Goal: Task Accomplishment & Management: Manage account settings

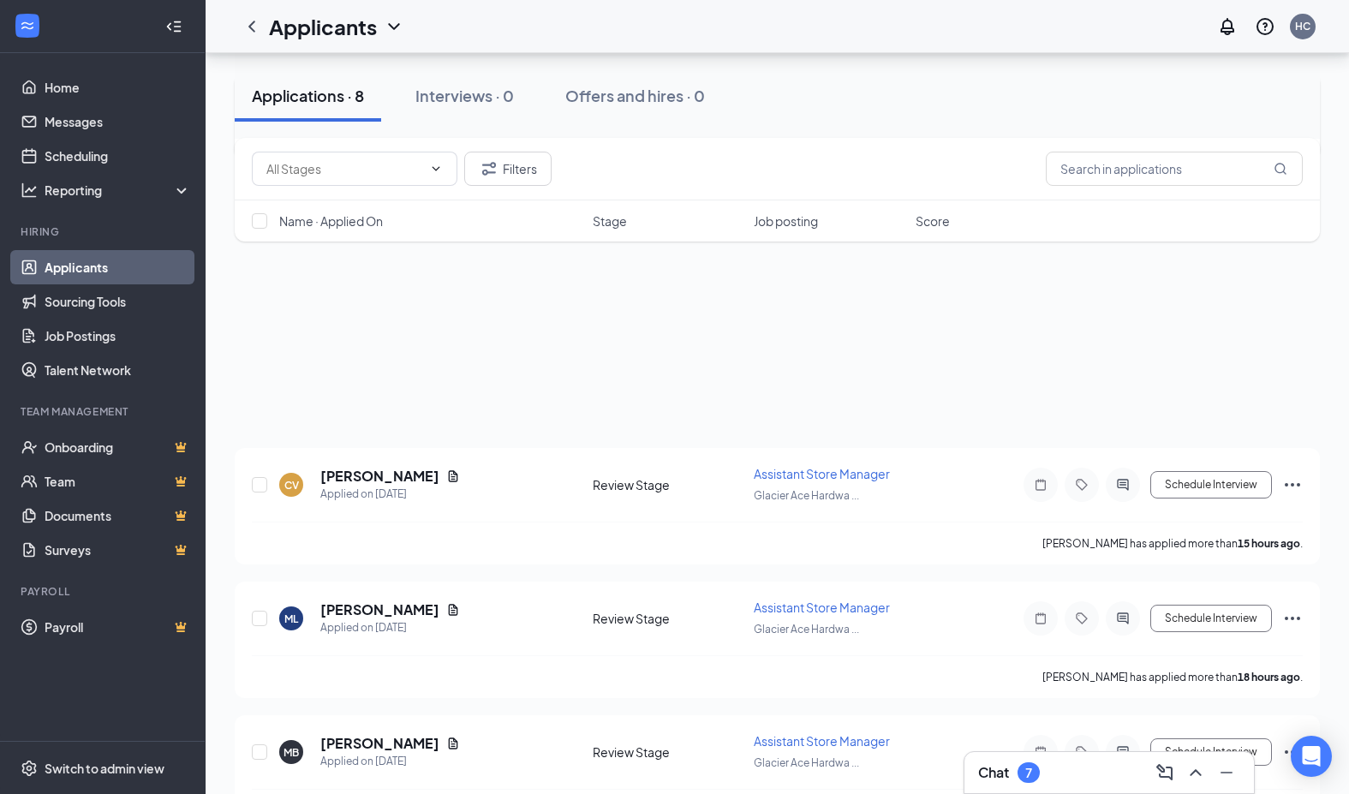
scroll to position [726, 0]
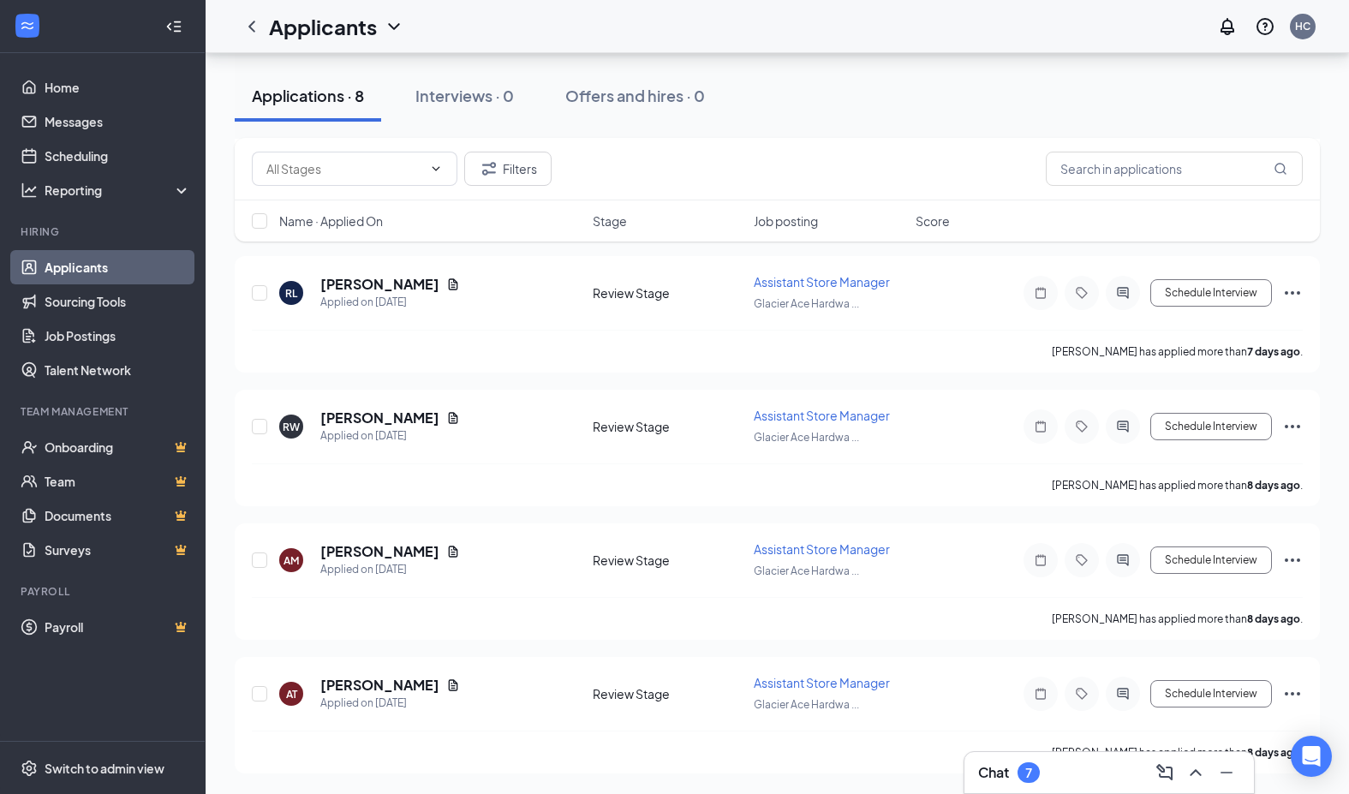
scroll to position [726, 0]
click at [1291, 561] on icon "Ellipses" at bounding box center [1292, 560] width 21 height 21
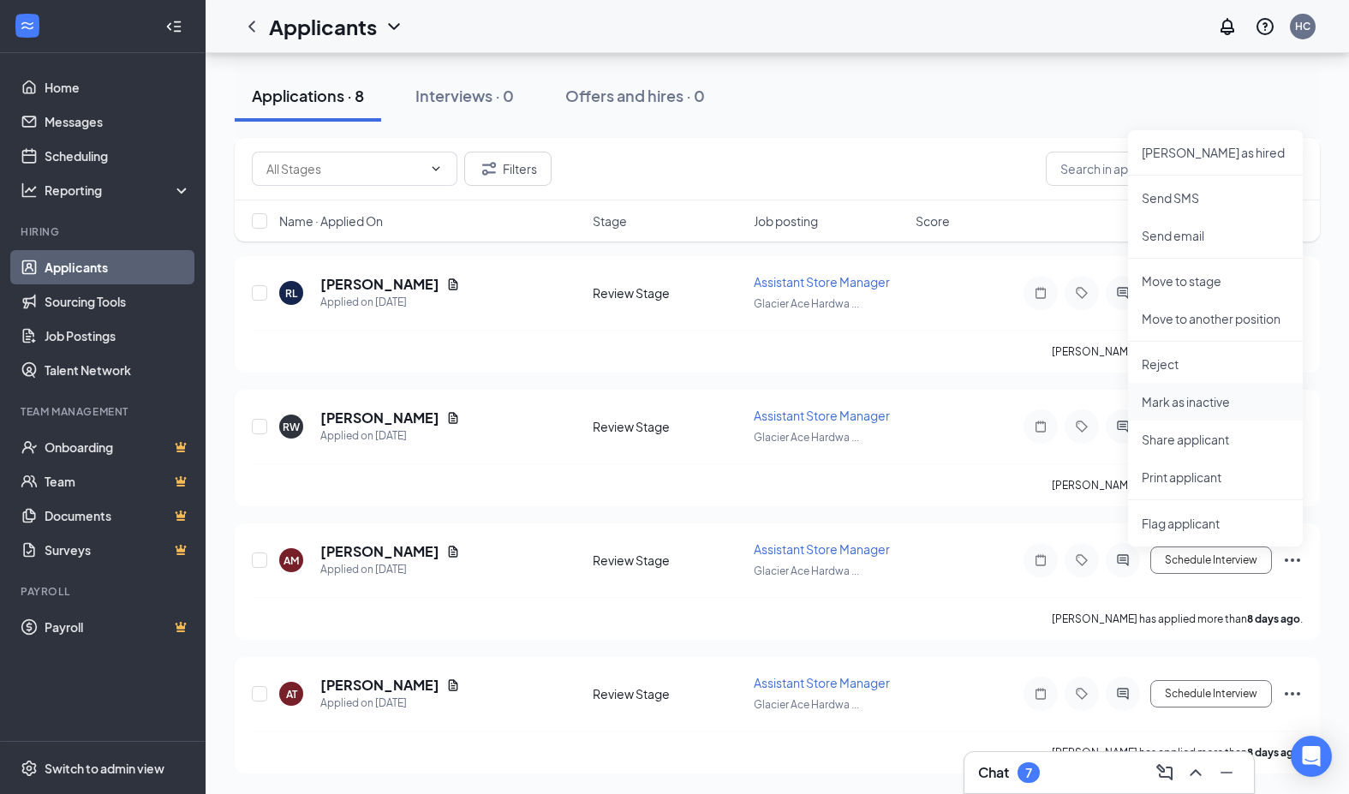
click at [1222, 402] on p "Mark as inactive" at bounding box center [1215, 401] width 147 height 17
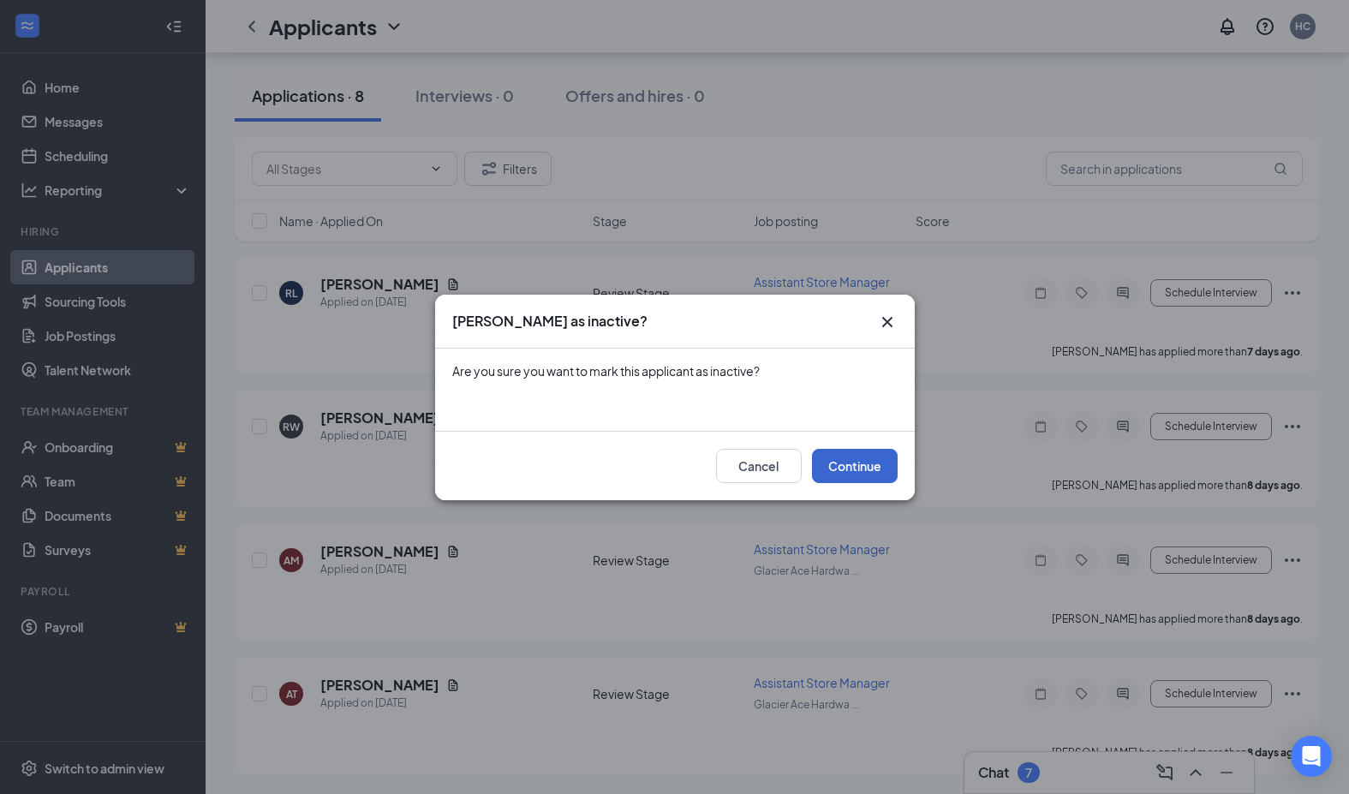
click at [872, 476] on button "Continue" at bounding box center [855, 466] width 86 height 34
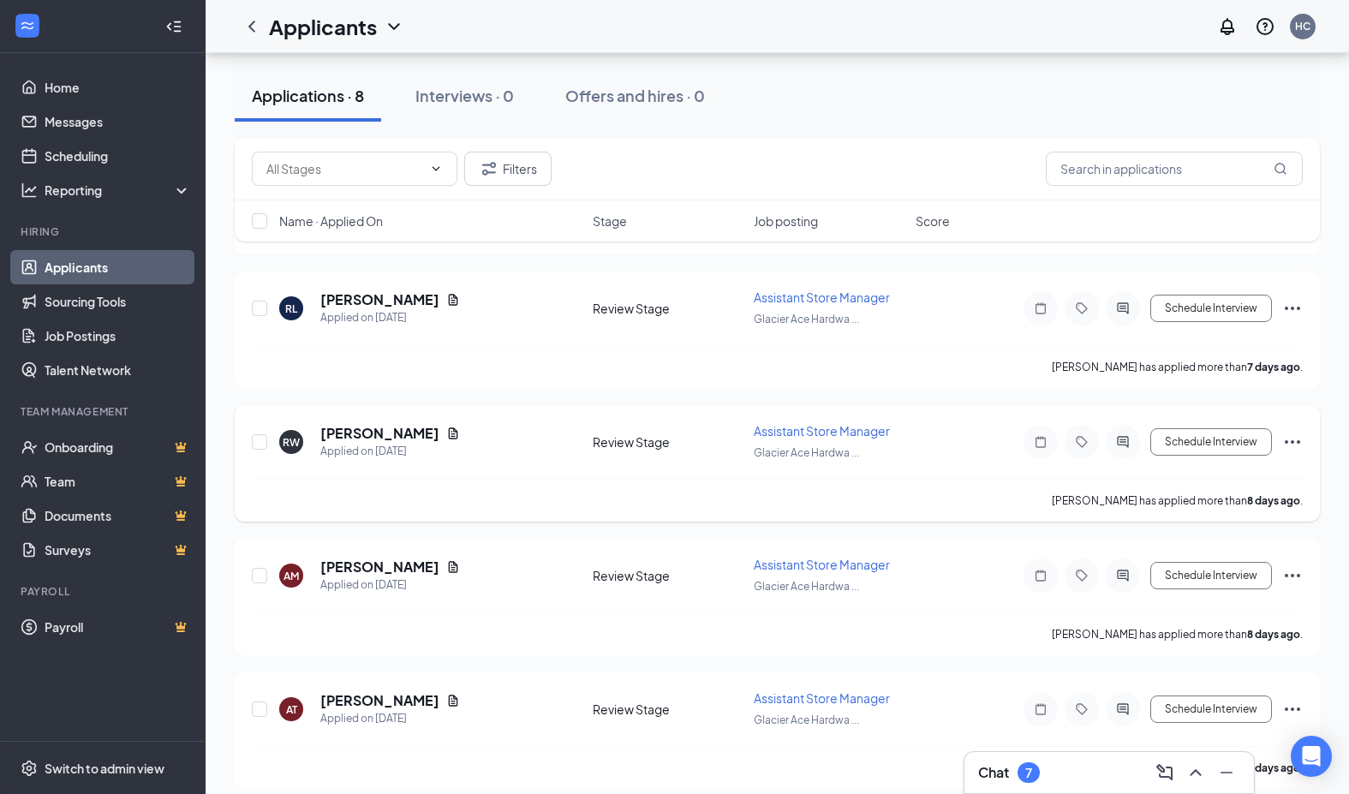
scroll to position [593, 0]
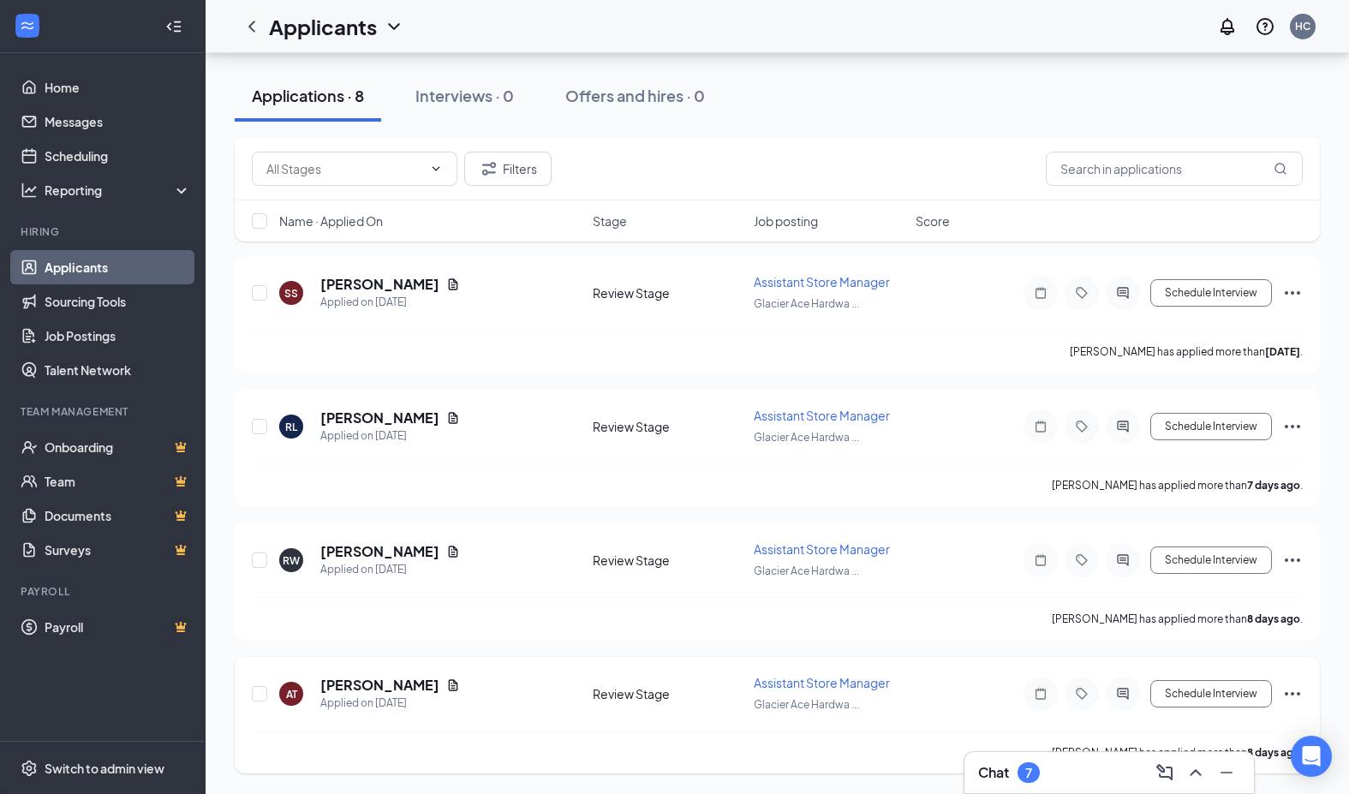
click at [1281, 691] on div "Schedule Interview" at bounding box center [1148, 694] width 308 height 34
click at [1286, 693] on icon "Ellipses" at bounding box center [1292, 693] width 15 height 3
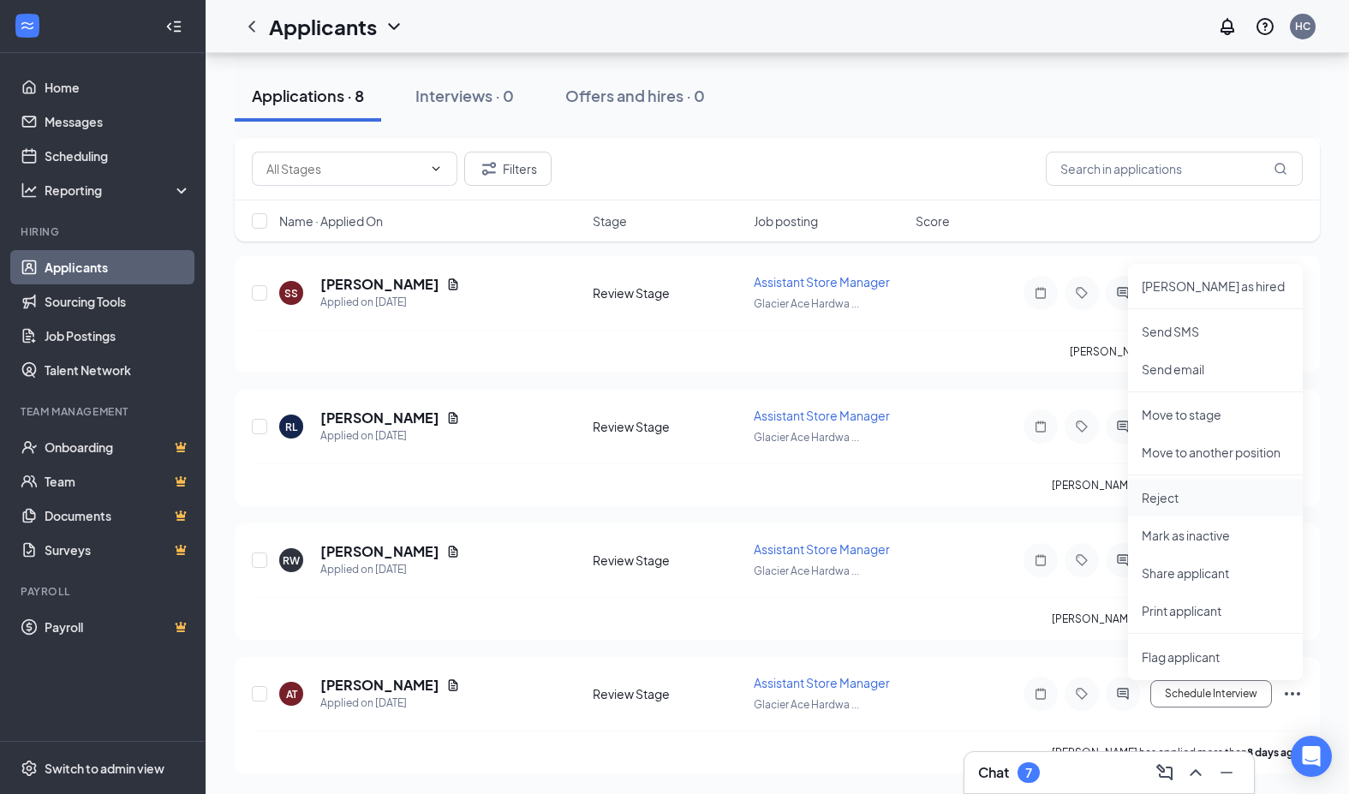
click at [1225, 491] on p "Reject" at bounding box center [1215, 497] width 147 height 17
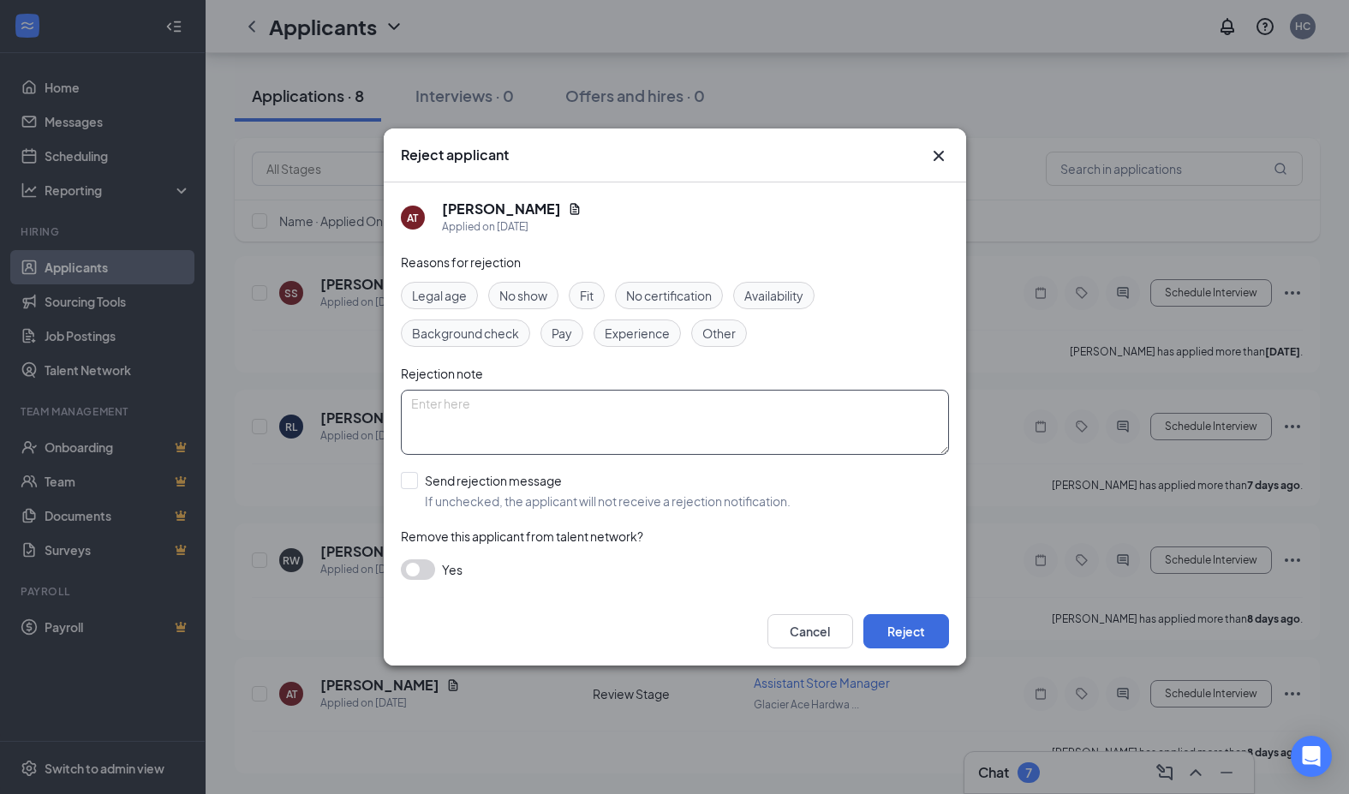
click at [647, 431] on textarea at bounding box center [675, 422] width 548 height 65
click at [515, 410] on textarea at bounding box center [675, 422] width 548 height 65
click at [826, 624] on button "Cancel" at bounding box center [810, 631] width 86 height 34
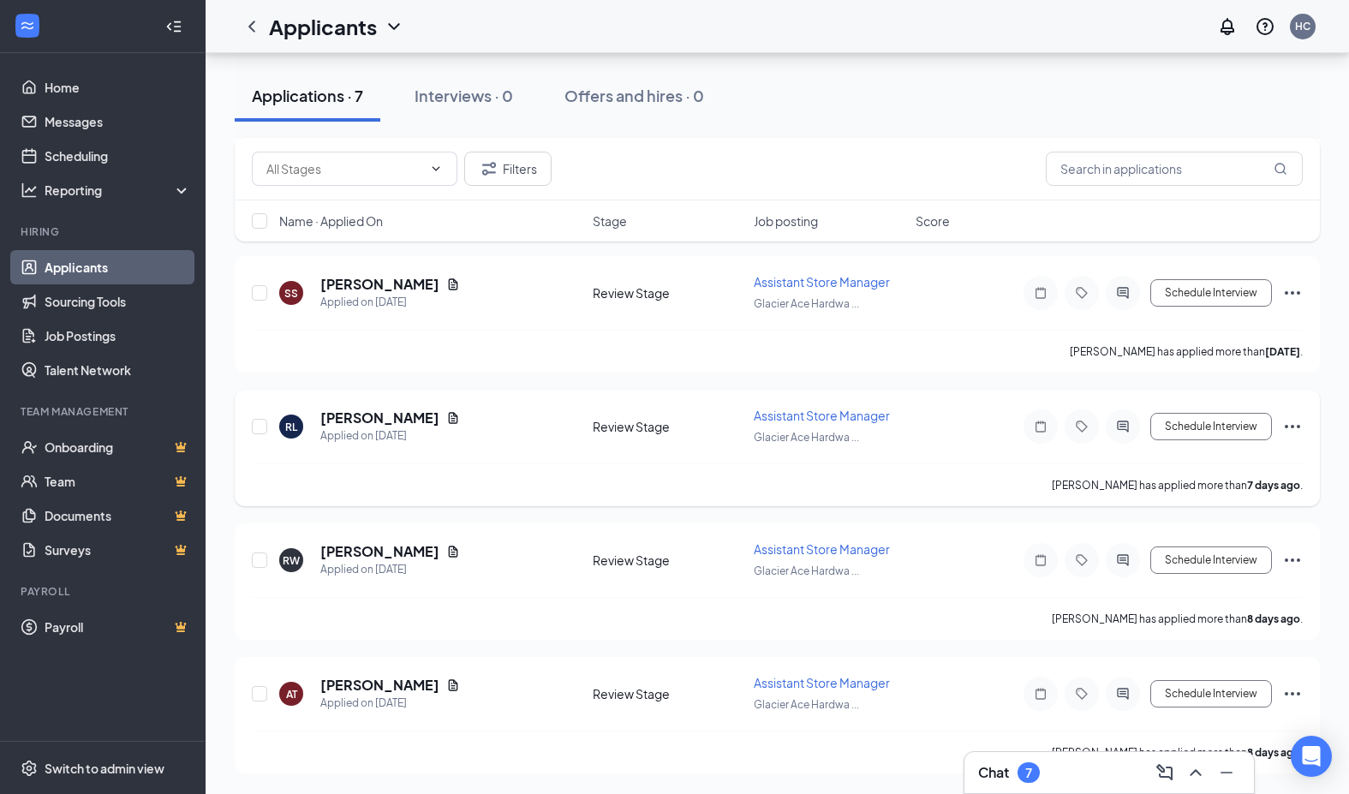
click at [1296, 430] on icon "Ellipses" at bounding box center [1292, 426] width 21 height 21
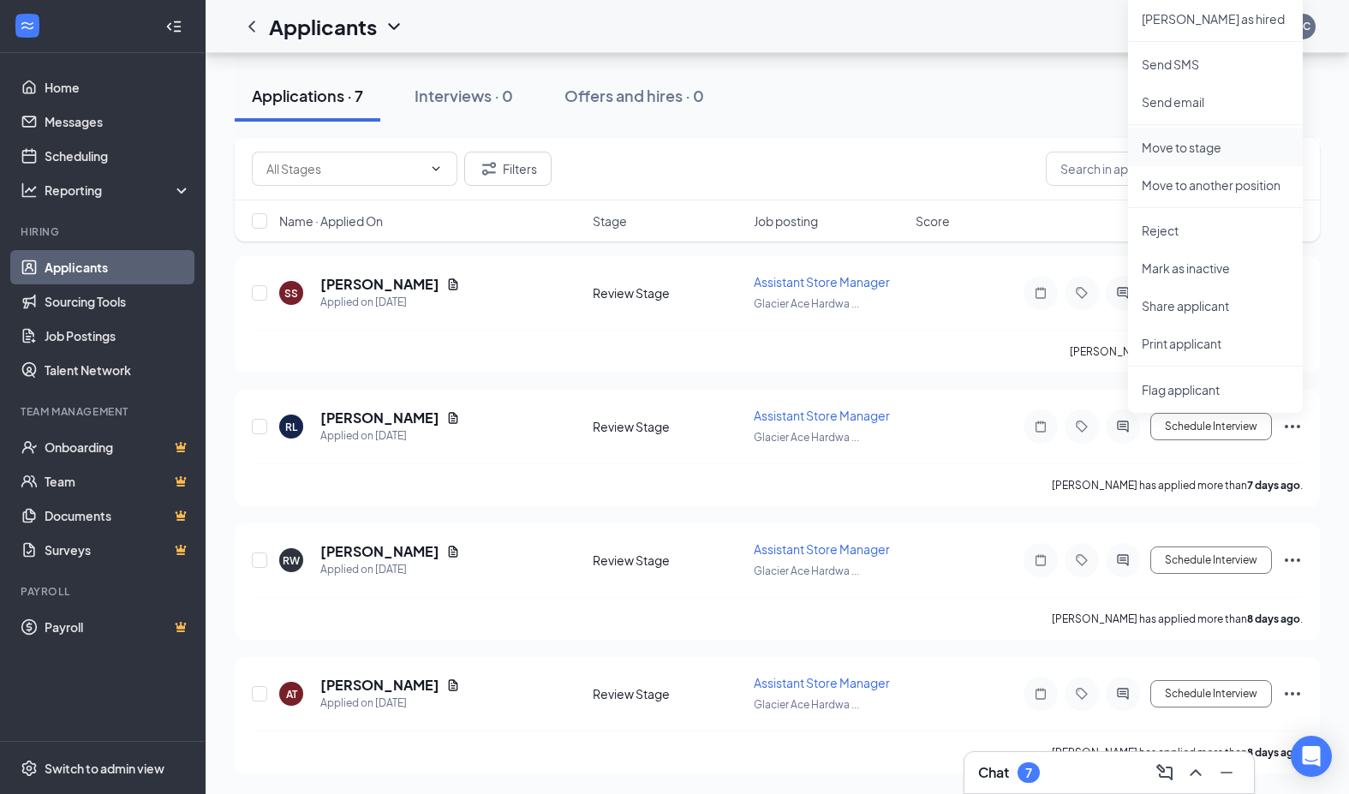
click at [1181, 141] on p "Move to stage" at bounding box center [1215, 147] width 147 height 17
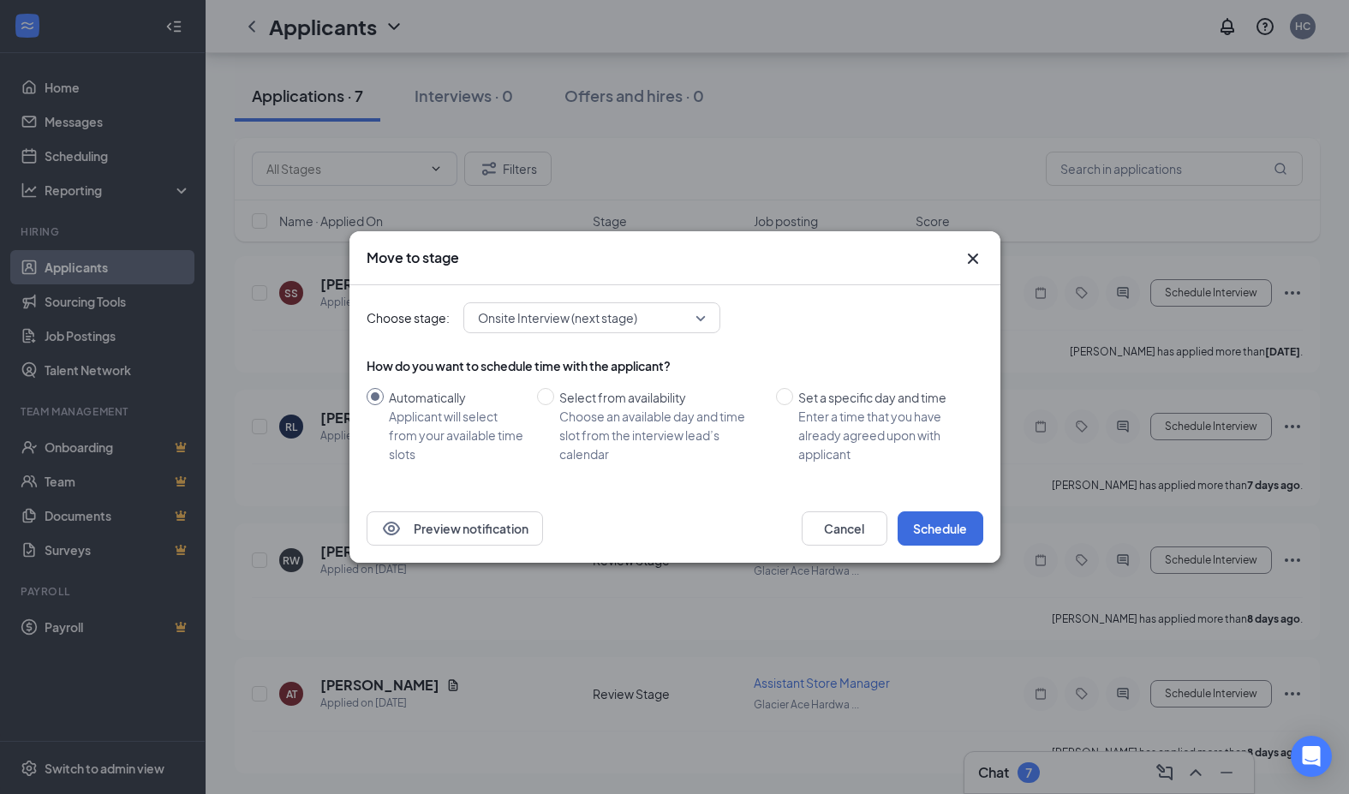
click at [634, 324] on span "Onsite Interview (next stage)" at bounding box center [557, 318] width 159 height 26
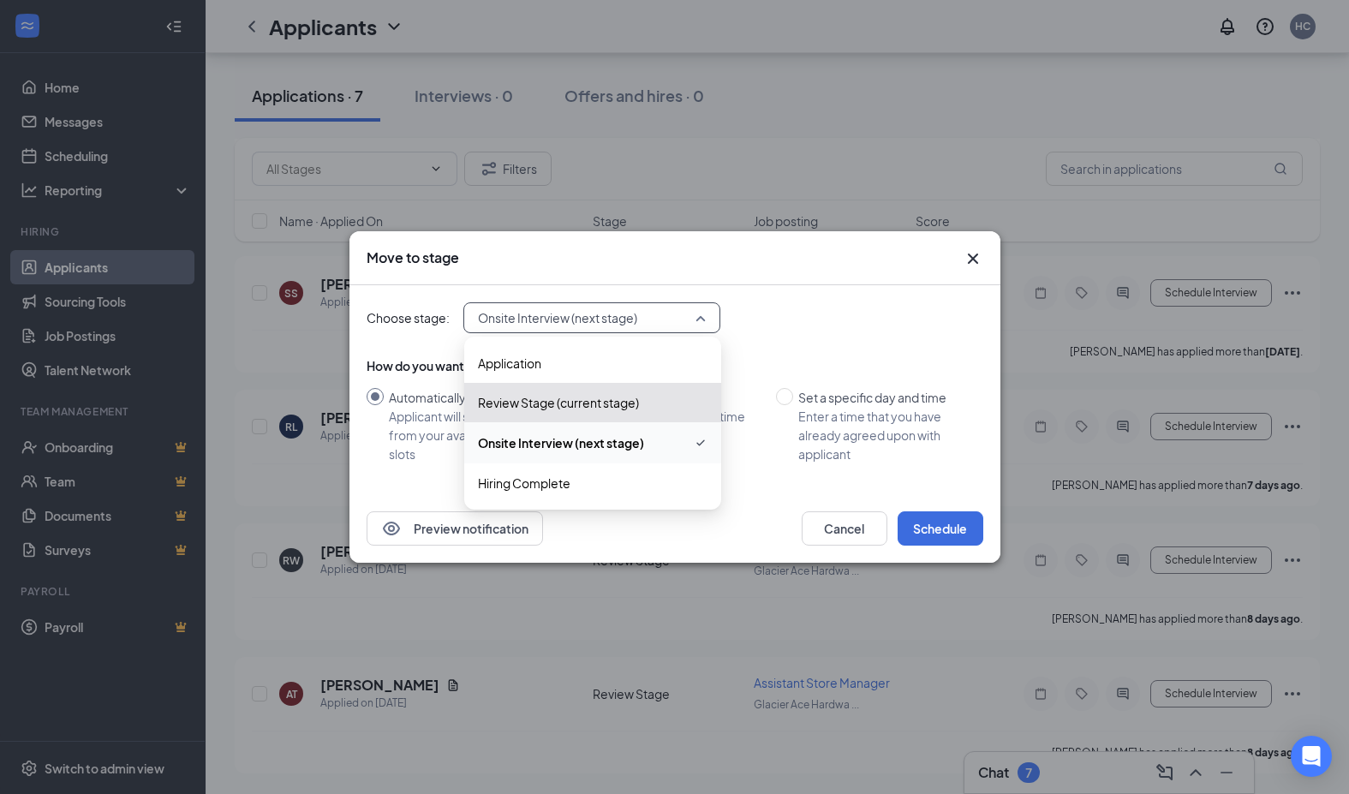
click at [806, 304] on div "Choose stage: Onsite Interview (next stage) 3942500 3942502 3942501 Application…" at bounding box center [675, 317] width 617 height 31
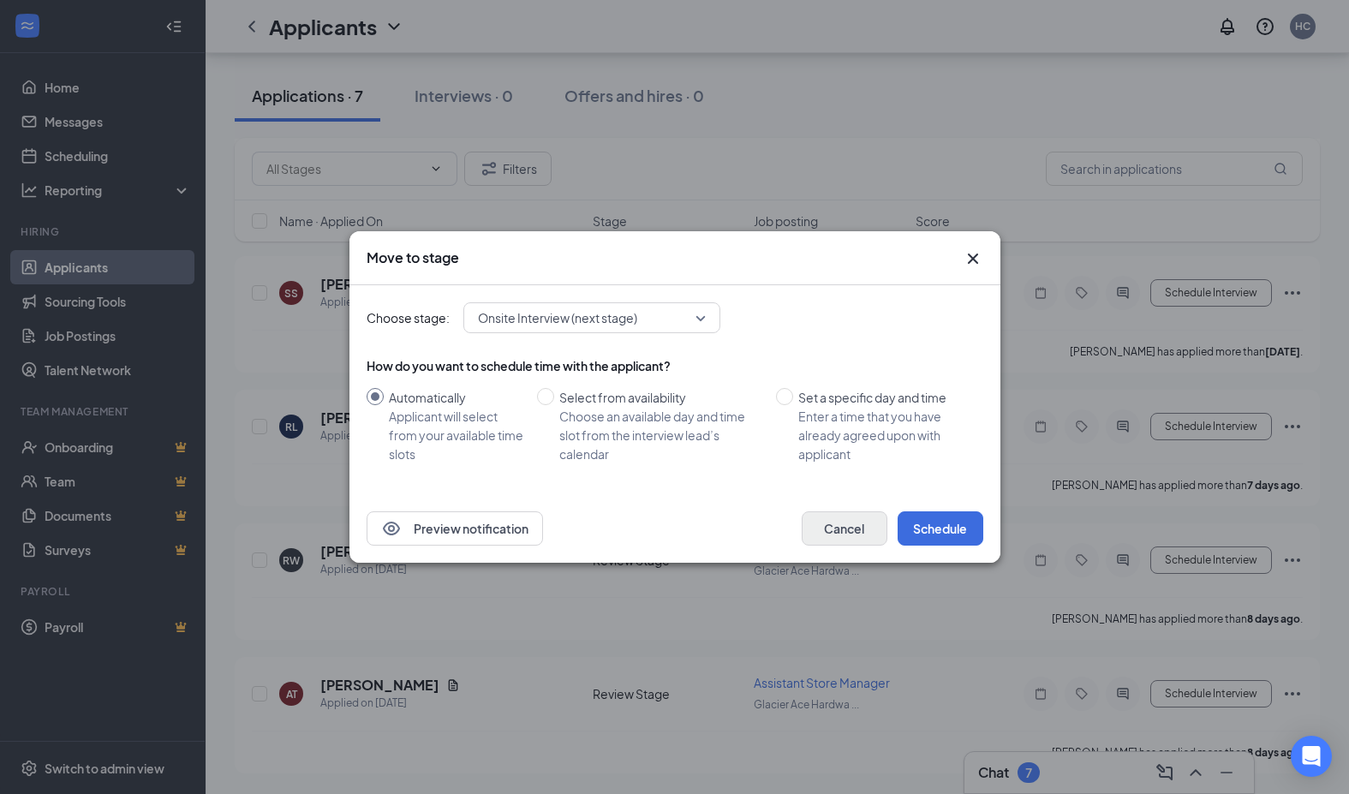
click at [849, 528] on button "Cancel" at bounding box center [845, 528] width 86 height 34
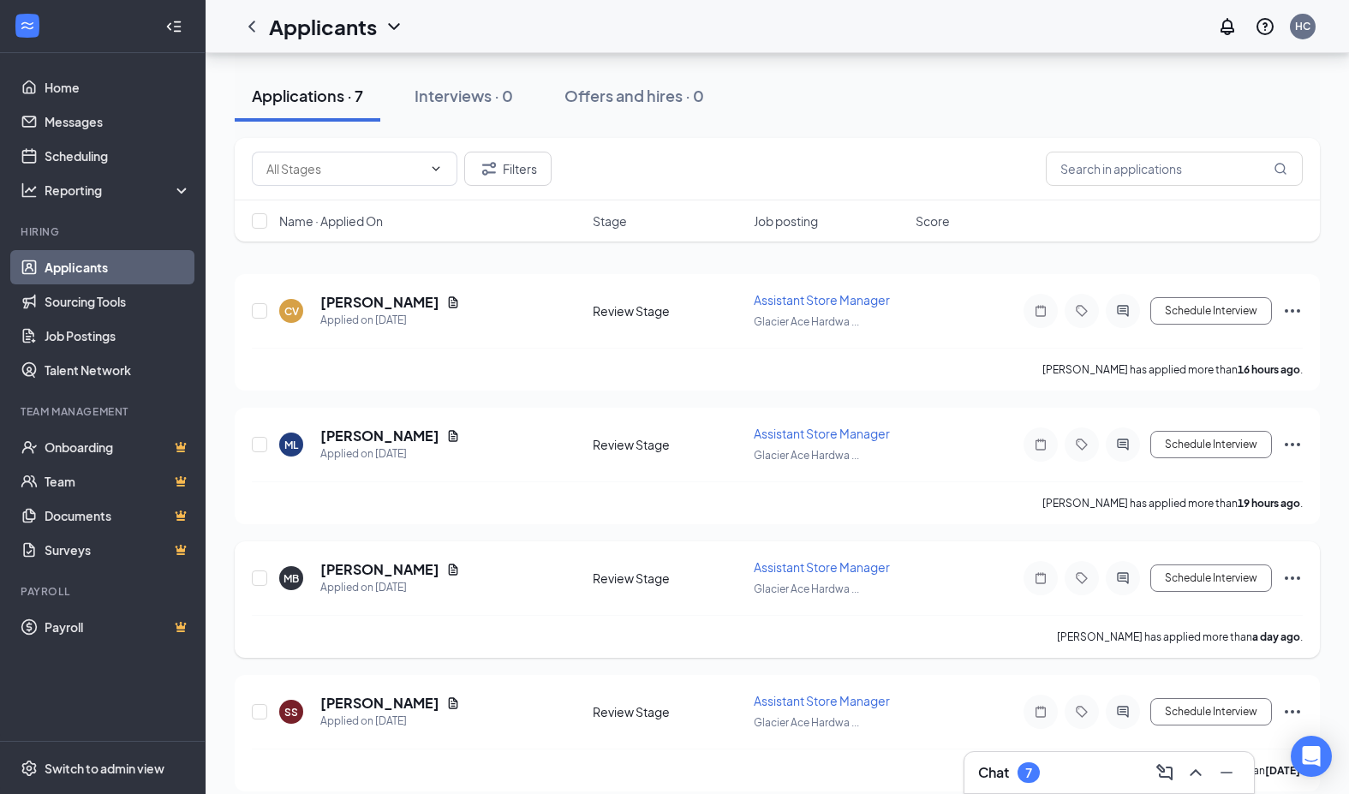
scroll to position [128, 0]
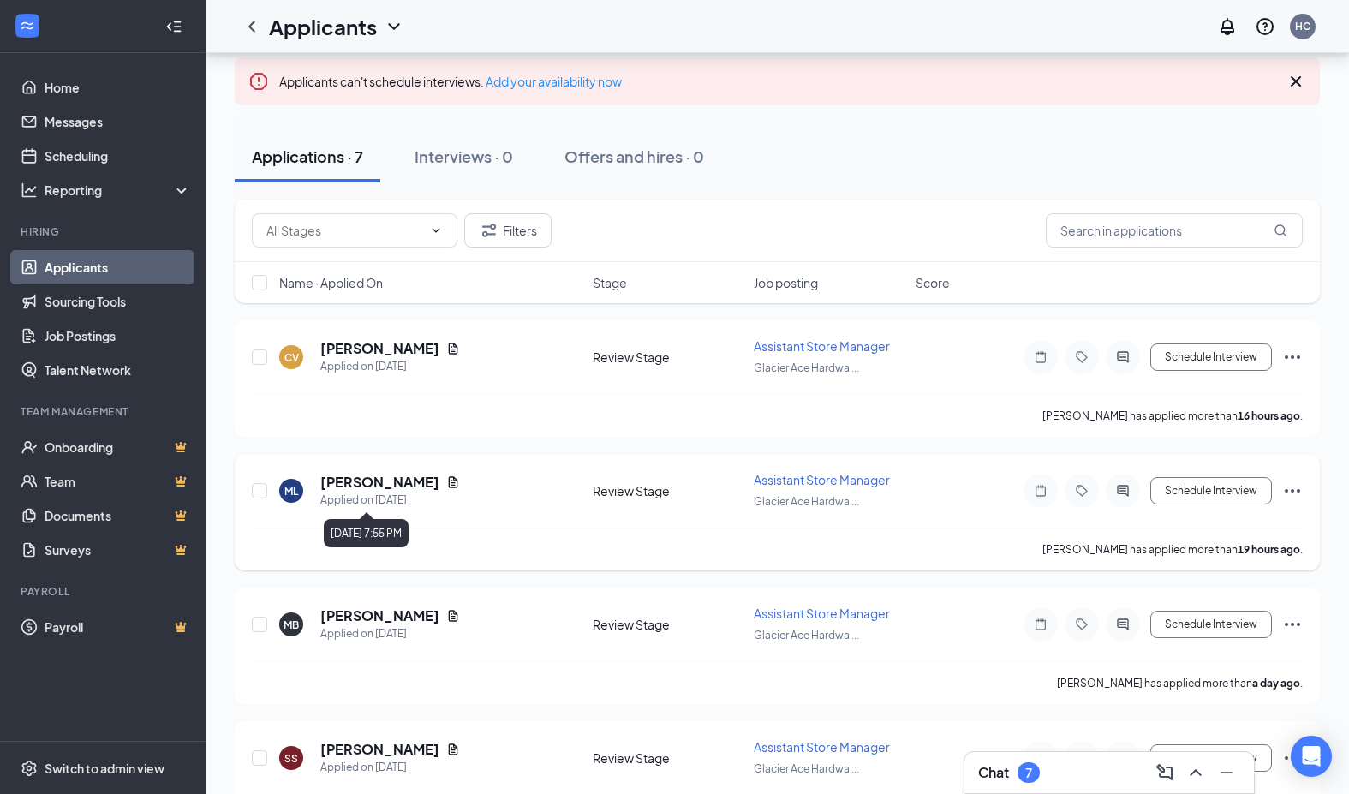
click at [382, 492] on div "Applied on [DATE]" at bounding box center [390, 500] width 140 height 17
click at [388, 482] on h5 "[PERSON_NAME]" at bounding box center [379, 482] width 119 height 19
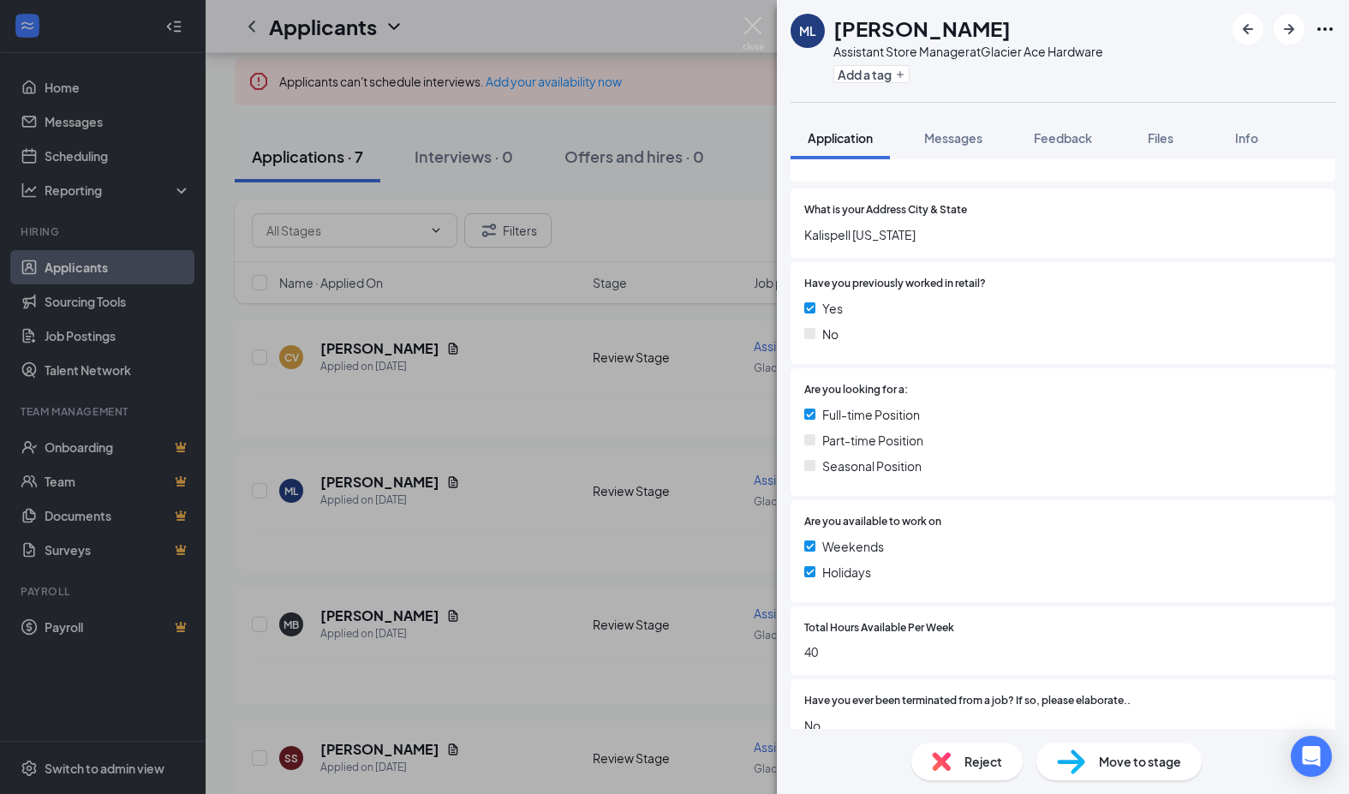
scroll to position [224, 0]
click at [505, 516] on div "ML [PERSON_NAME] Assistant Store Manager at [GEOGRAPHIC_DATA] Ace Hardware Add …" at bounding box center [674, 397] width 1349 height 794
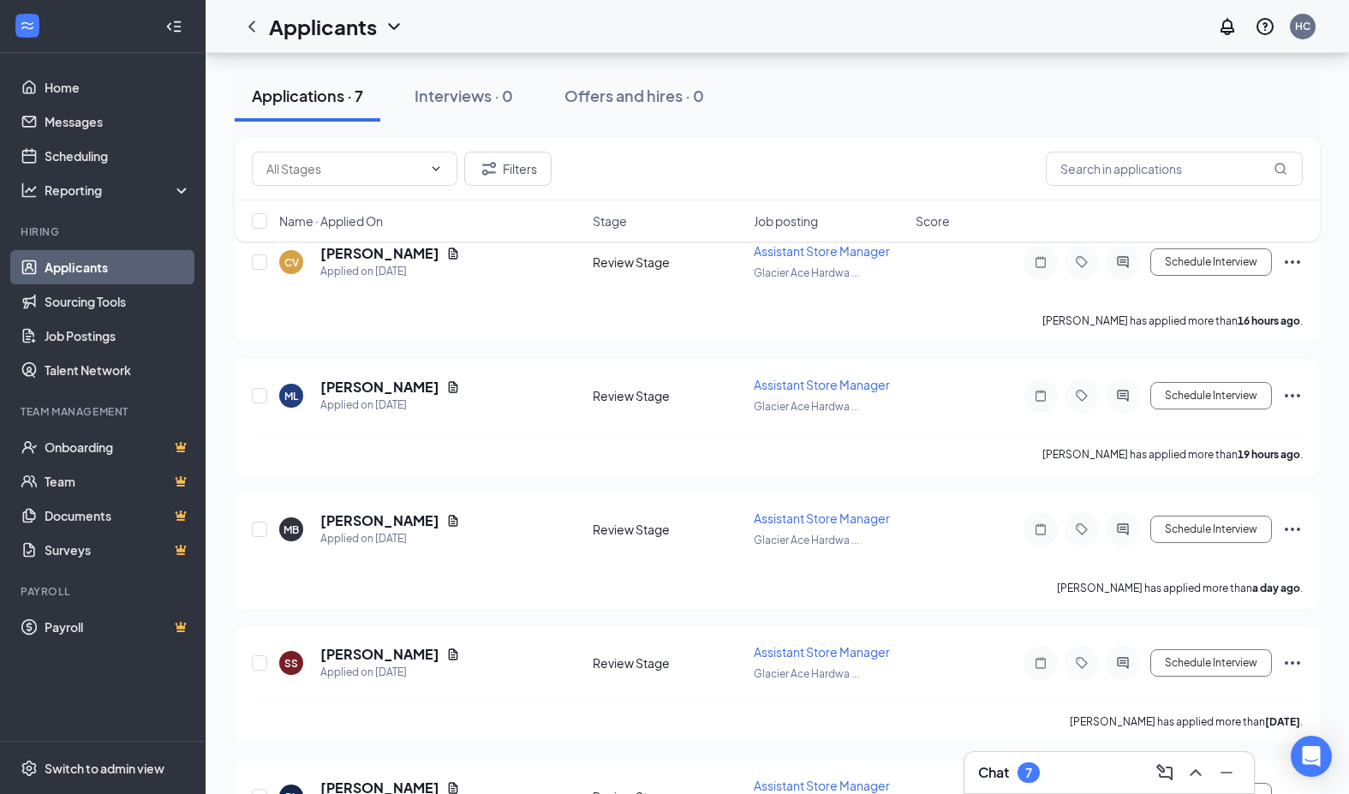
scroll to position [228, 0]
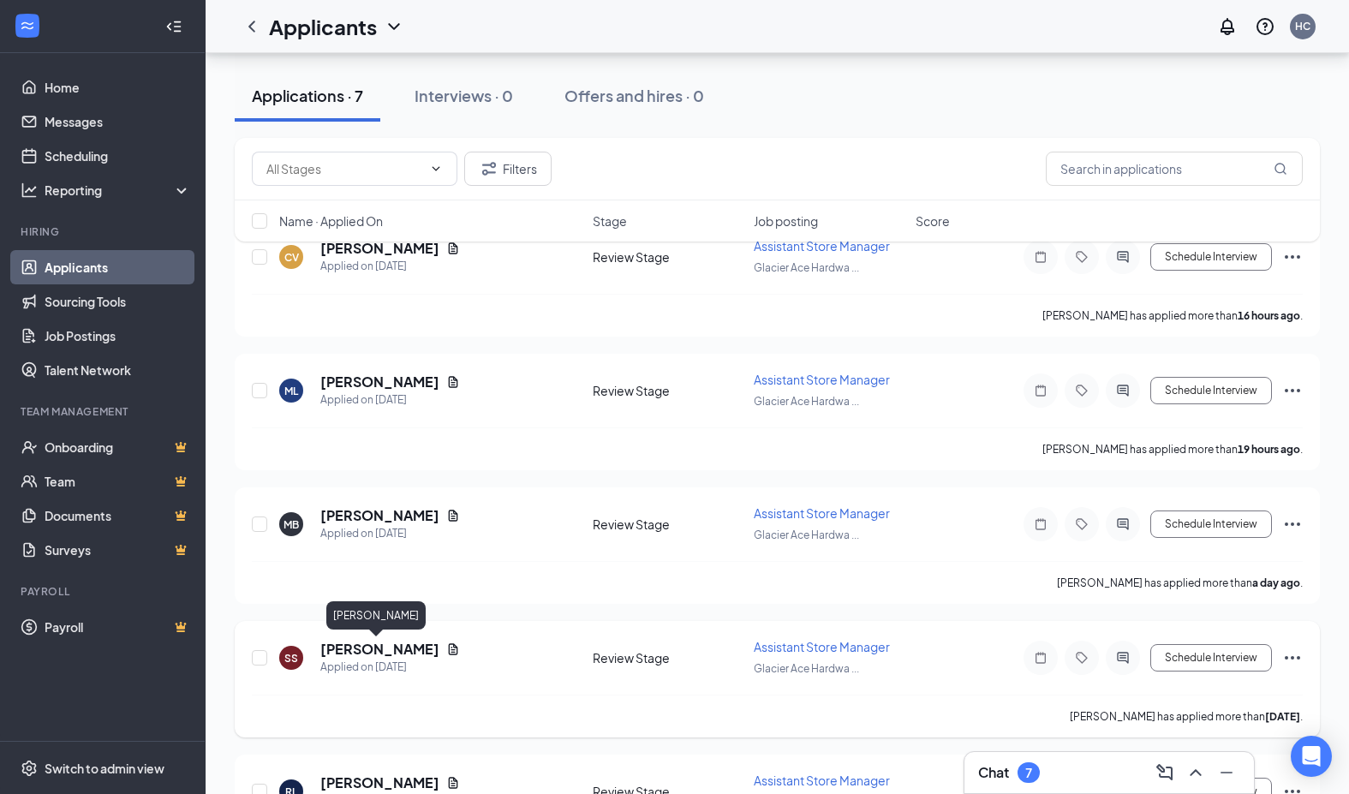
click at [383, 650] on h5 "[PERSON_NAME]" at bounding box center [379, 649] width 119 height 19
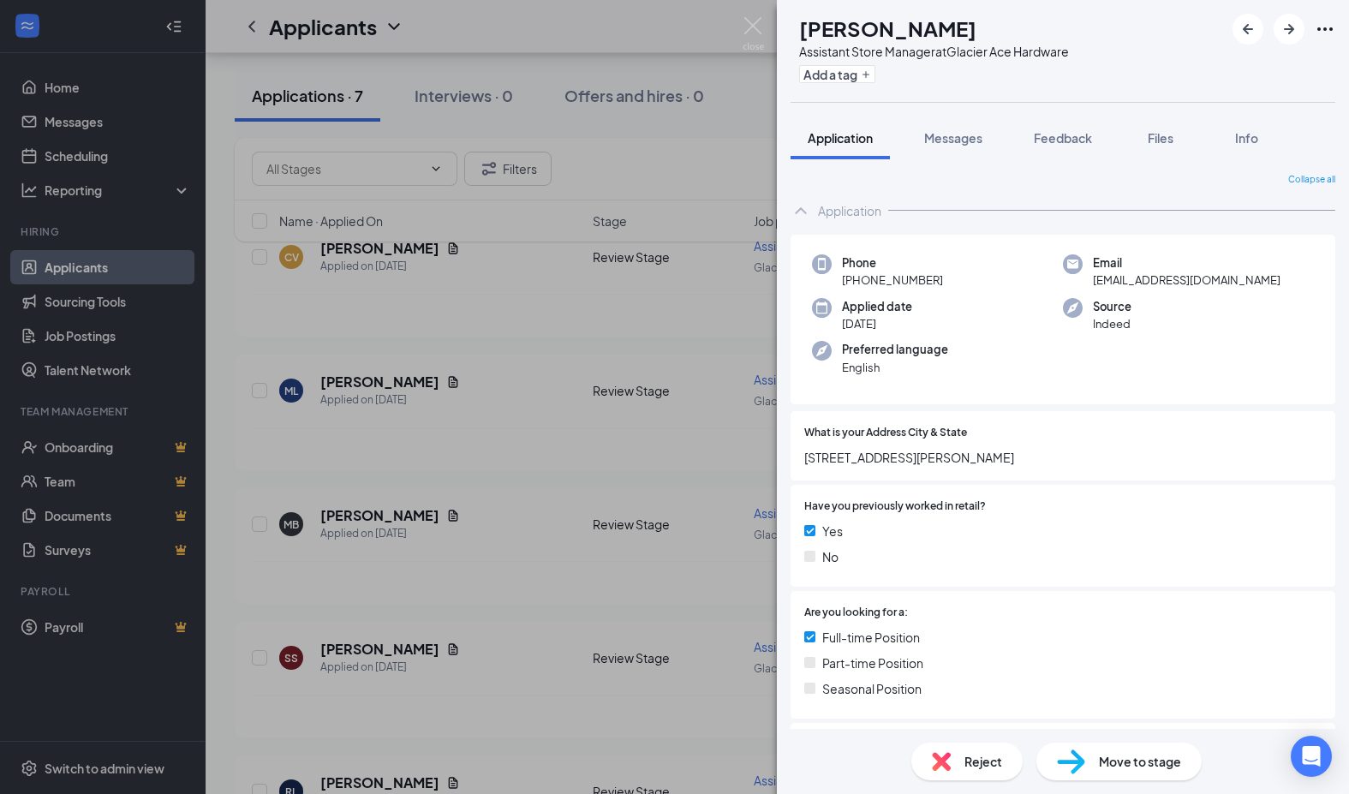
click at [454, 470] on div "SS [PERSON_NAME] Assistant Store Manager at [GEOGRAPHIC_DATA] Ace Hardware Add …" at bounding box center [674, 397] width 1349 height 794
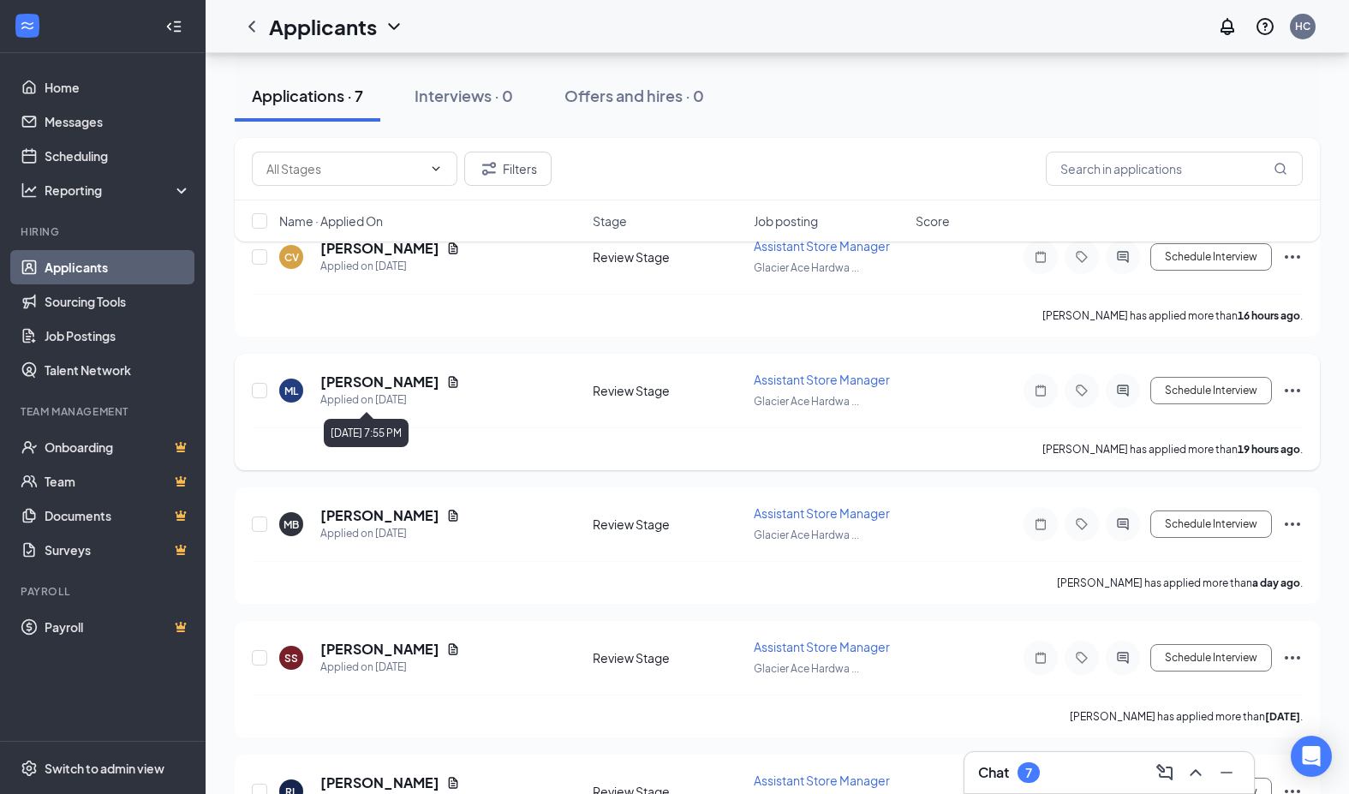
click at [397, 382] on h5 "[PERSON_NAME]" at bounding box center [379, 382] width 119 height 19
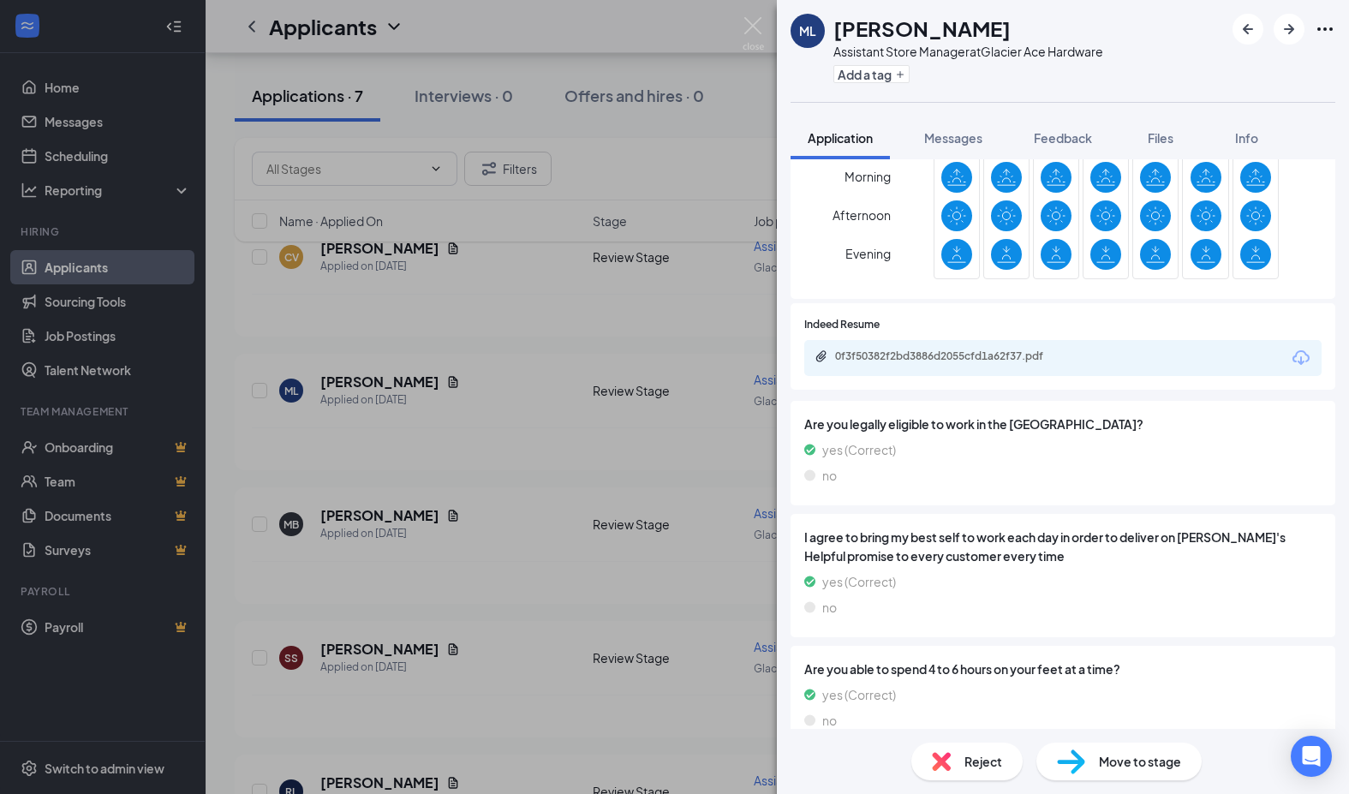
scroll to position [1063, 0]
click at [933, 349] on div "0f3f50382f2bd3886d2055cfd1a62f37.pdf" at bounding box center [955, 356] width 240 height 14
click at [605, 355] on div "ML [PERSON_NAME] Assistant Store Manager at [GEOGRAPHIC_DATA] Ace Hardware Add …" at bounding box center [674, 397] width 1349 height 794
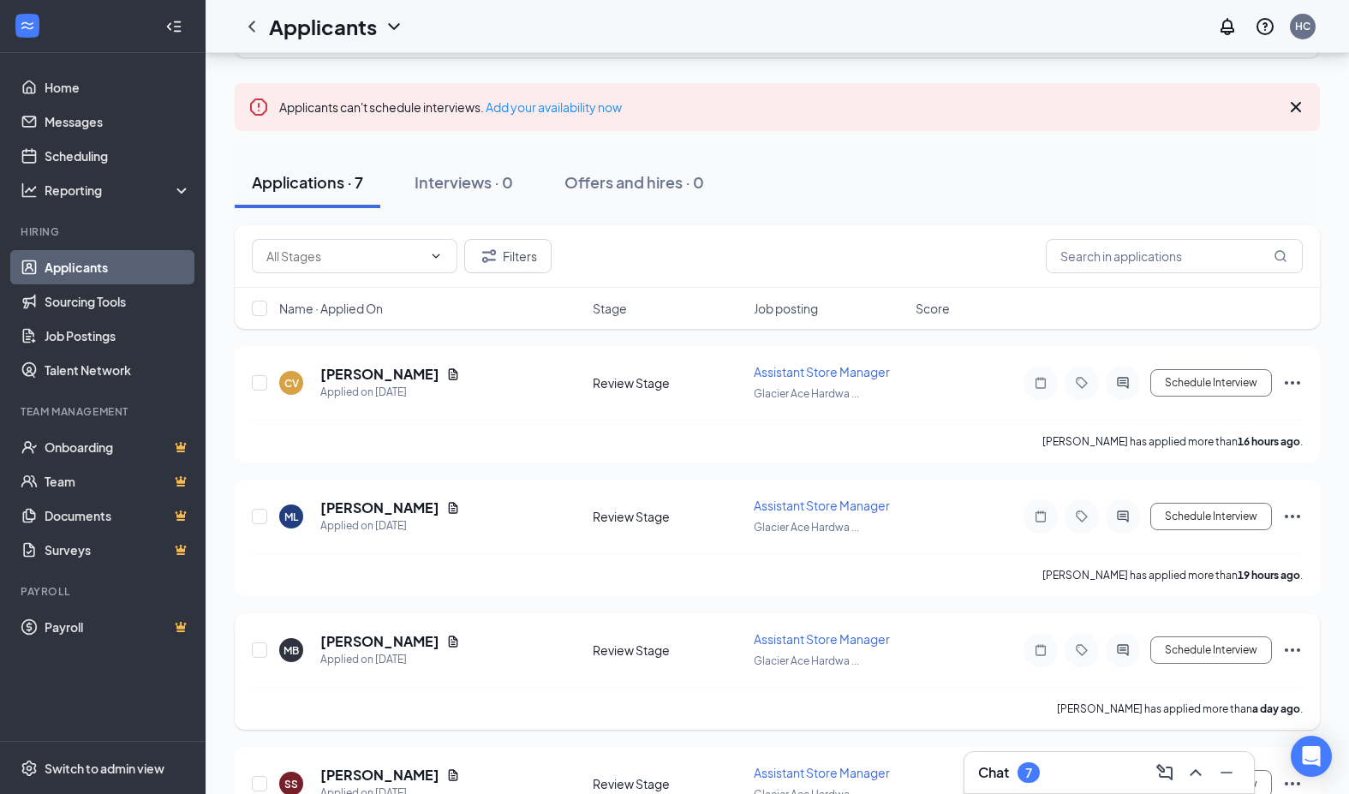
scroll to position [22, 0]
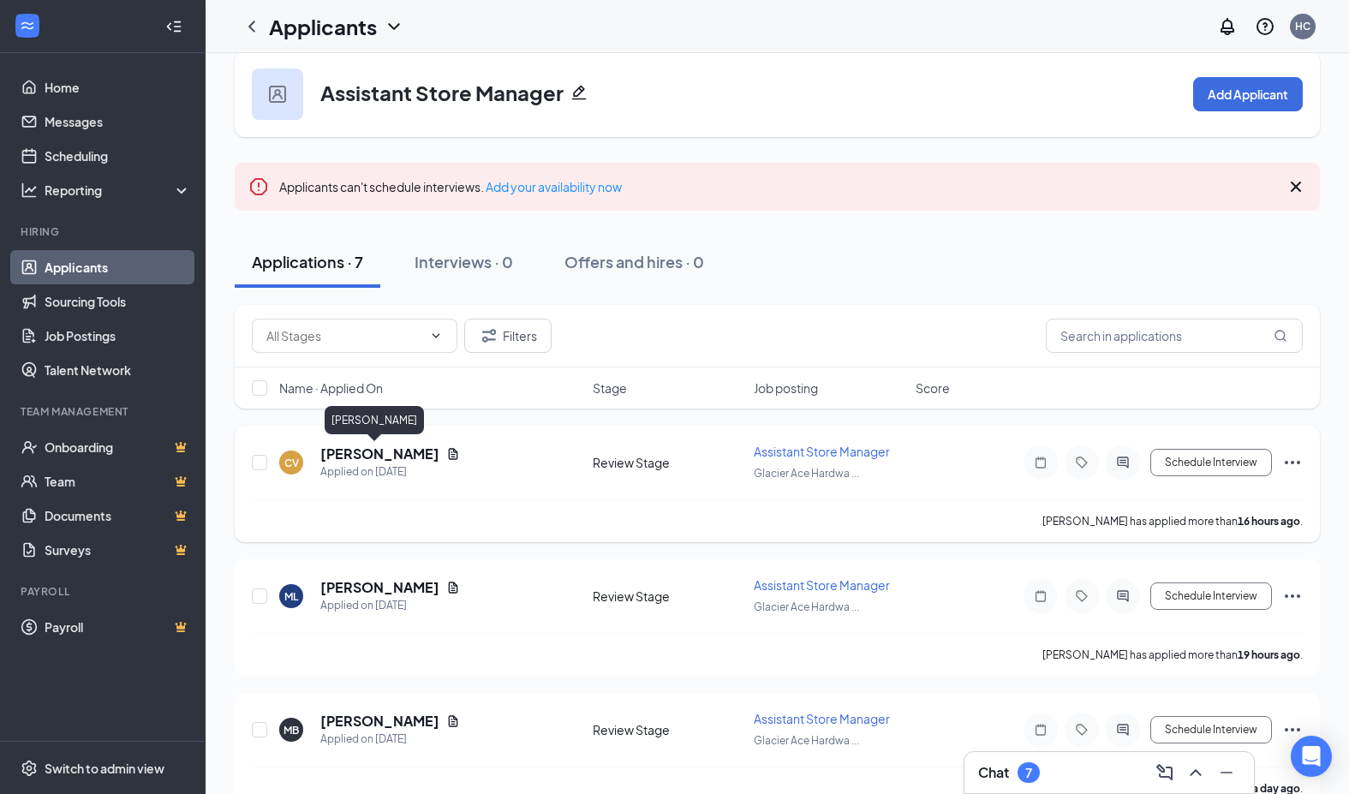
click at [346, 457] on h5 "[PERSON_NAME]" at bounding box center [379, 453] width 119 height 19
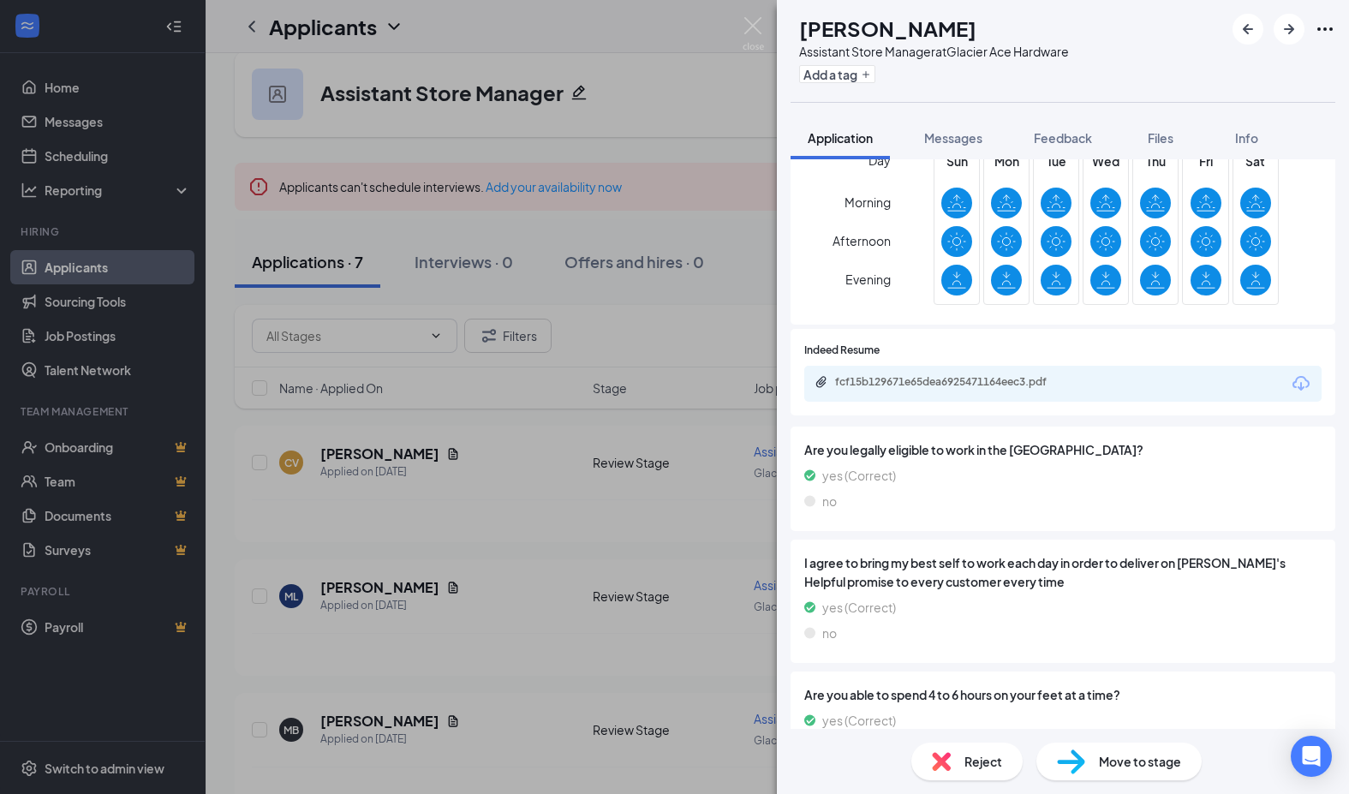
scroll to position [1192, 0]
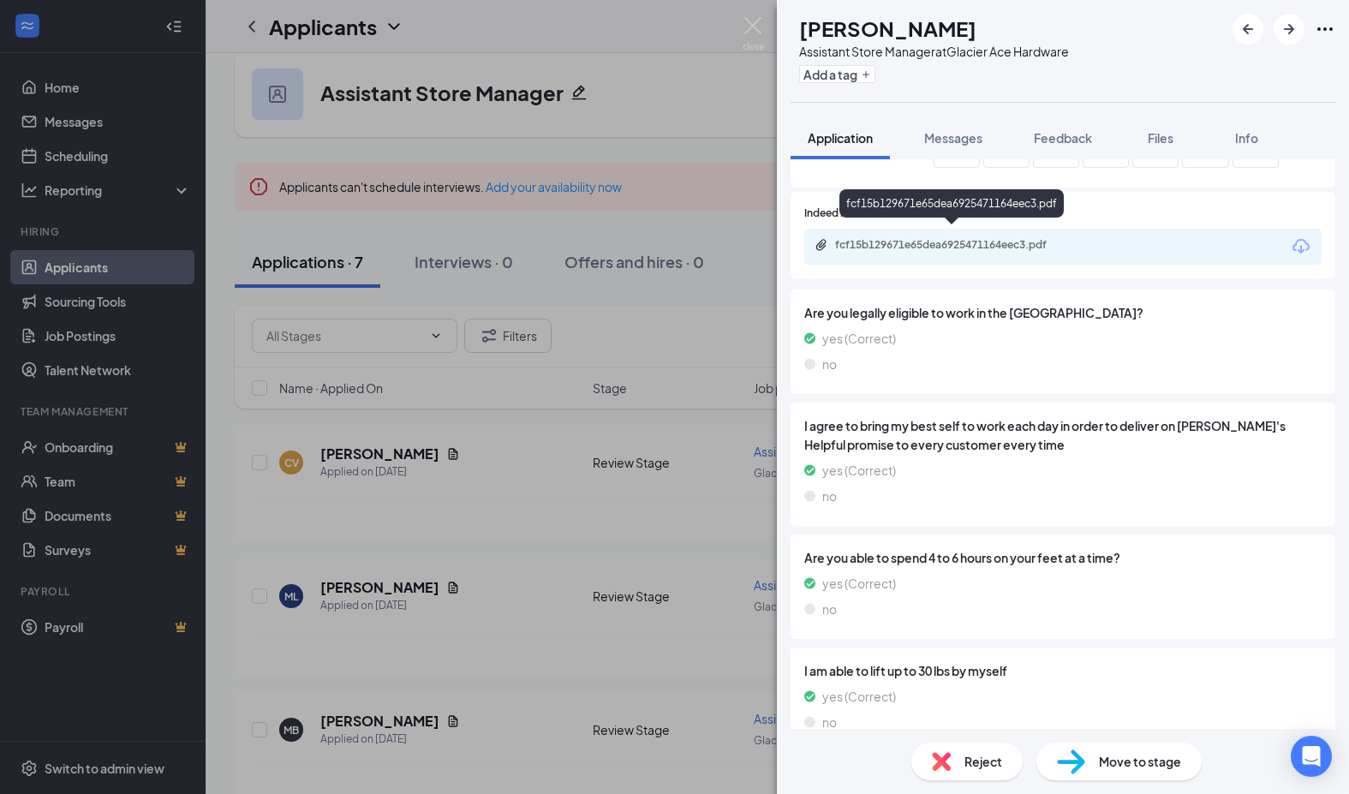
click at [999, 241] on div "fcf15b129671e65dea6925471164eec3.pdf" at bounding box center [955, 245] width 240 height 14
click at [674, 206] on div "CV [PERSON_NAME] Assistant Store Manager at [GEOGRAPHIC_DATA] Ace Hardware Add …" at bounding box center [674, 397] width 1349 height 794
